Goal: Task Accomplishment & Management: Manage account settings

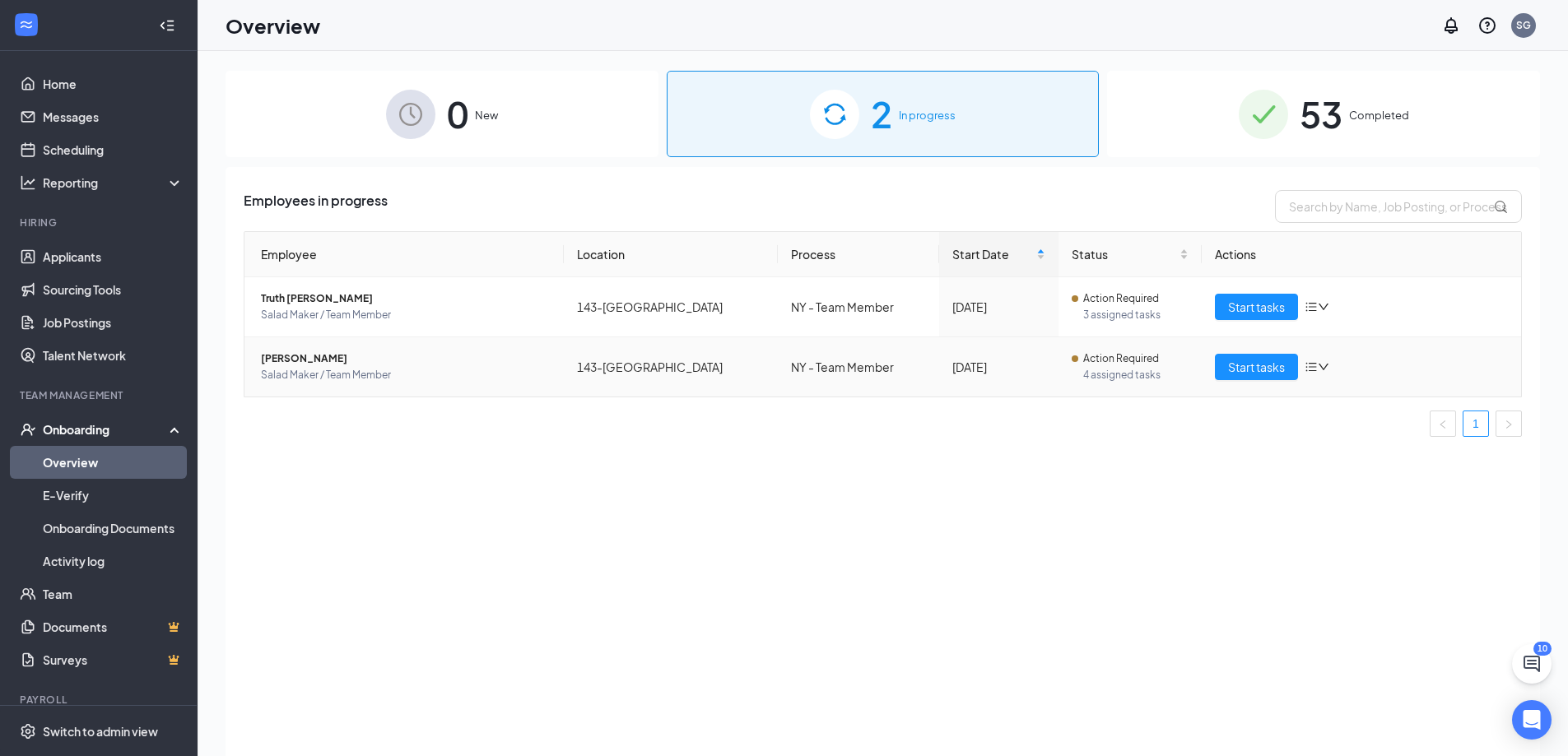
click at [415, 363] on span "[PERSON_NAME]" at bounding box center [406, 359] width 290 height 17
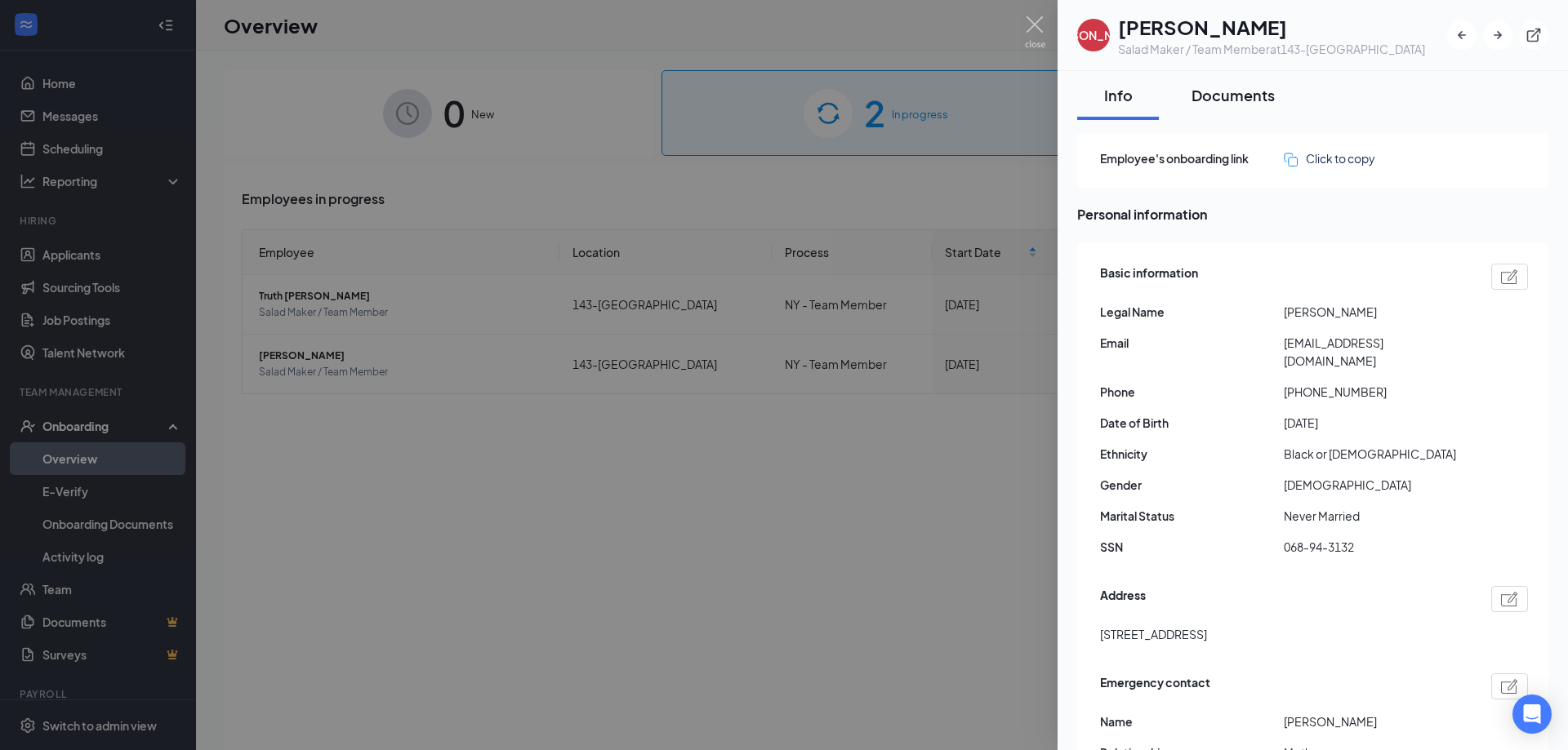
click at [1256, 93] on div "Documents" at bounding box center [1233, 95] width 84 height 20
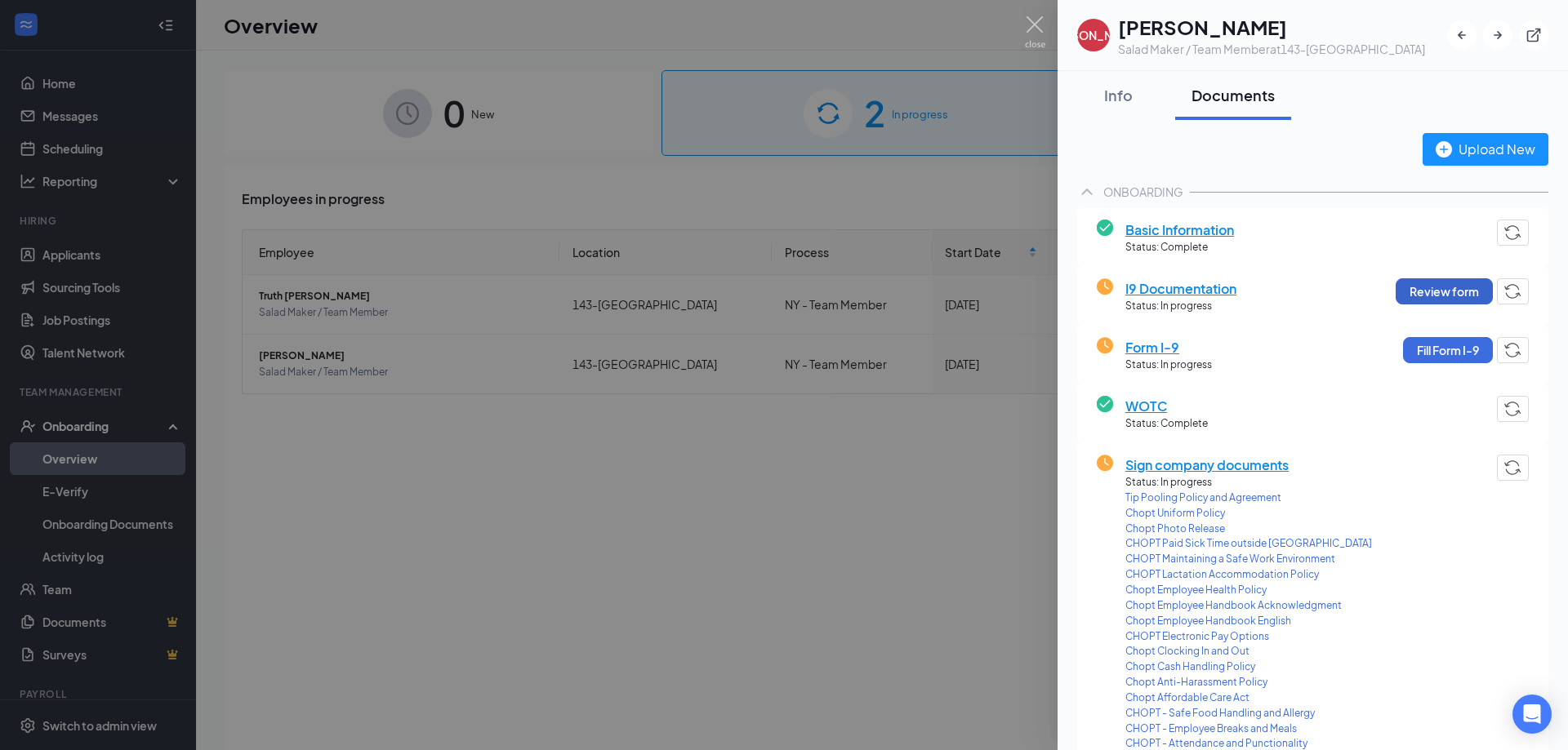
click at [1421, 295] on button "Review form" at bounding box center [1444, 291] width 97 height 26
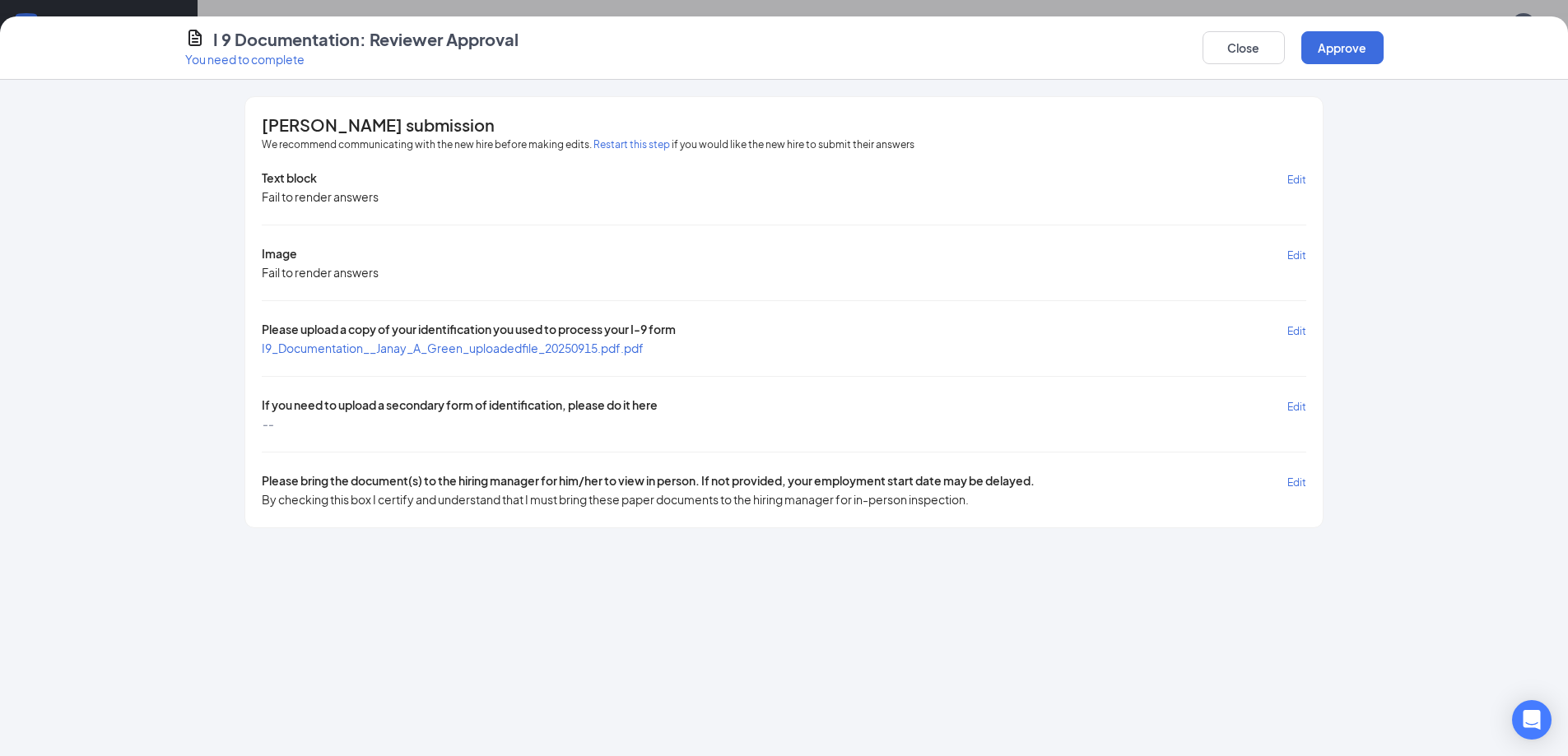
click at [355, 353] on span "I9_Documentation__Janay_A_Green_uploadedfile_20250915.pdf.pdf" at bounding box center [453, 348] width 382 height 15
click at [1253, 51] on button "Close" at bounding box center [1243, 47] width 82 height 33
